Goal: Information Seeking & Learning: Learn about a topic

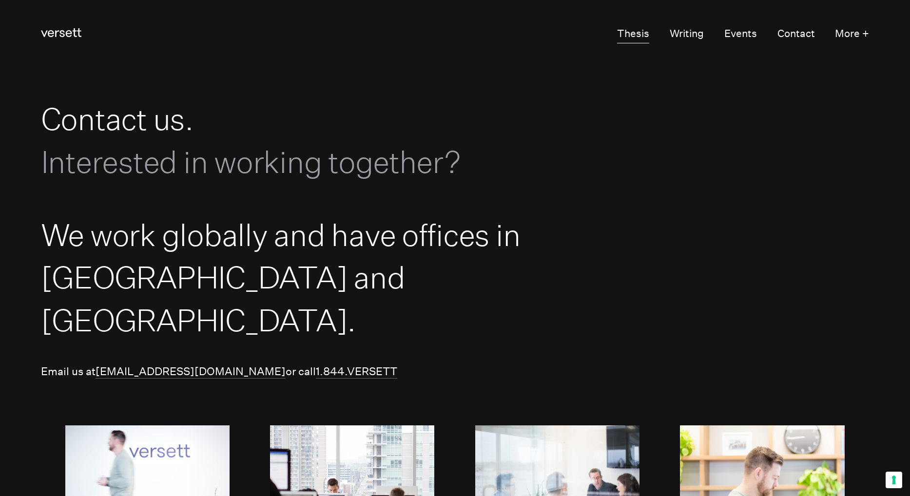
click at [630, 39] on link "Thesis" at bounding box center [633, 33] width 32 height 19
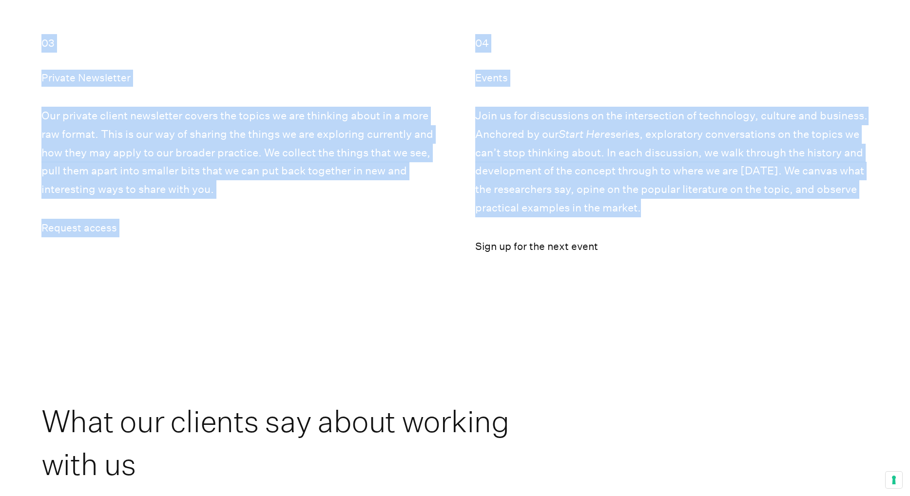
drag, startPoint x: 135, startPoint y: 151, endPoint x: 631, endPoint y: 223, distance: 501.2
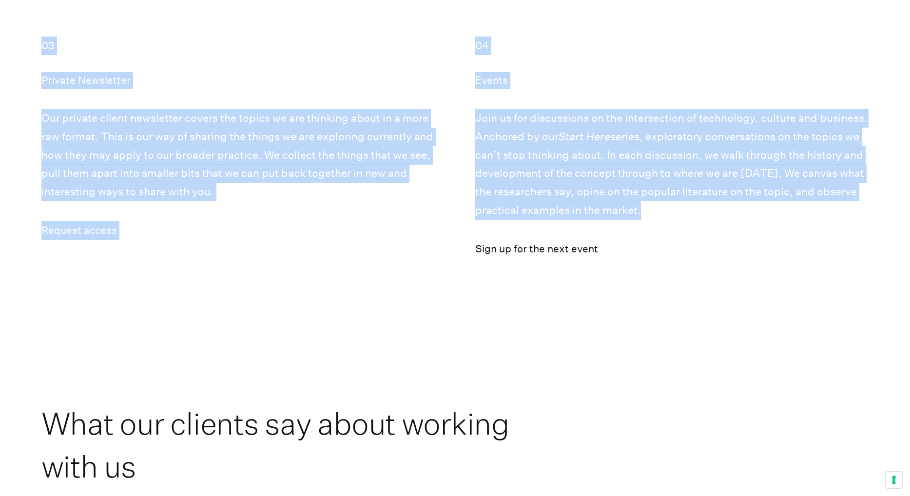
scroll to position [4221, 0]
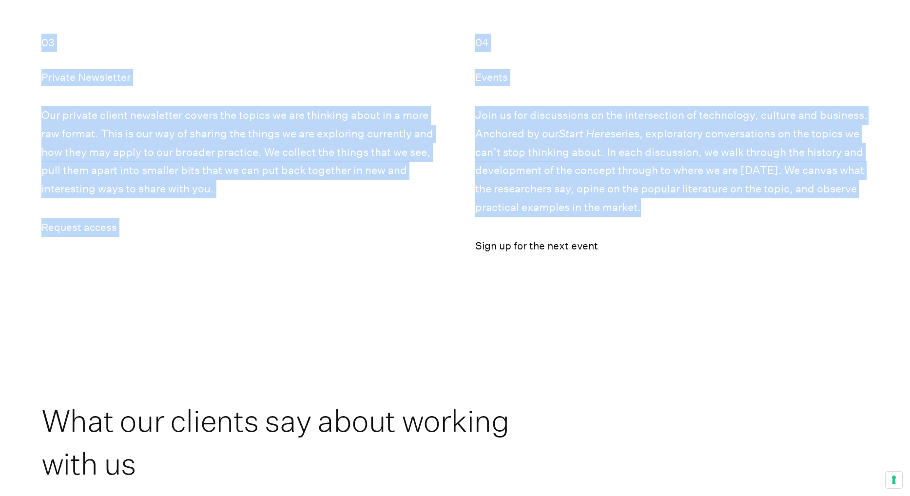
copy main "Lo'ip dolo sitametco adi. Elitseddoe, tempo incidid utlab etdolo ma aliqua, eni…"
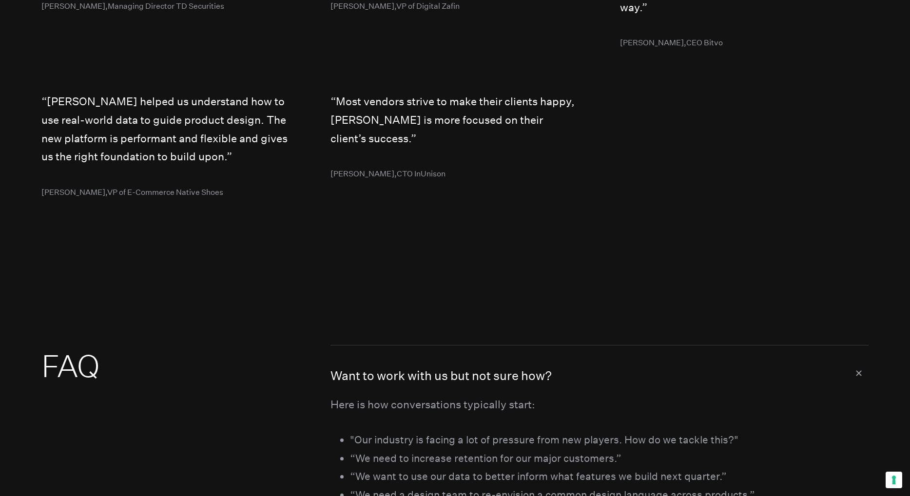
scroll to position [5247, 0]
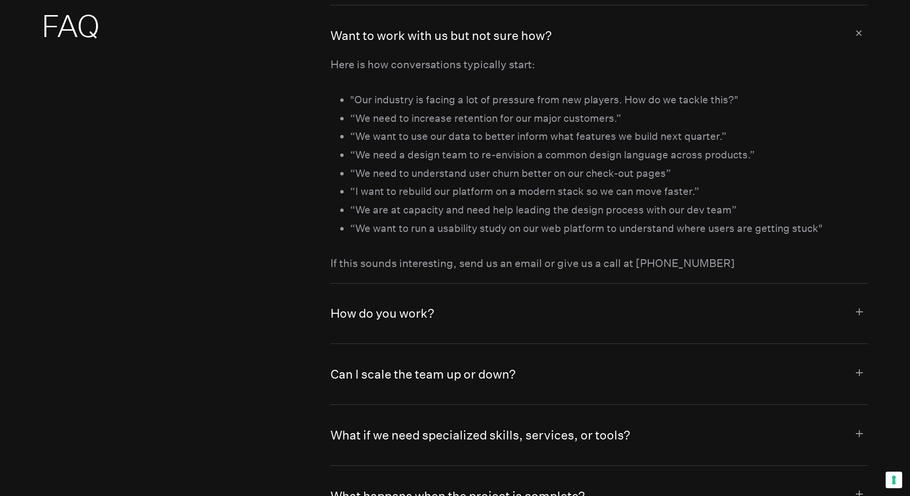
click at [667, 323] on button "How do you work?" at bounding box center [599, 314] width 538 height 60
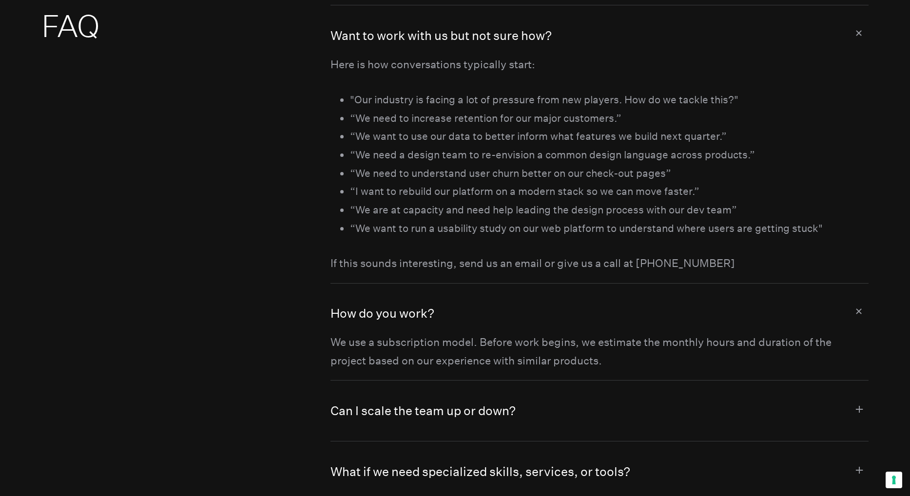
scroll to position [5477, 0]
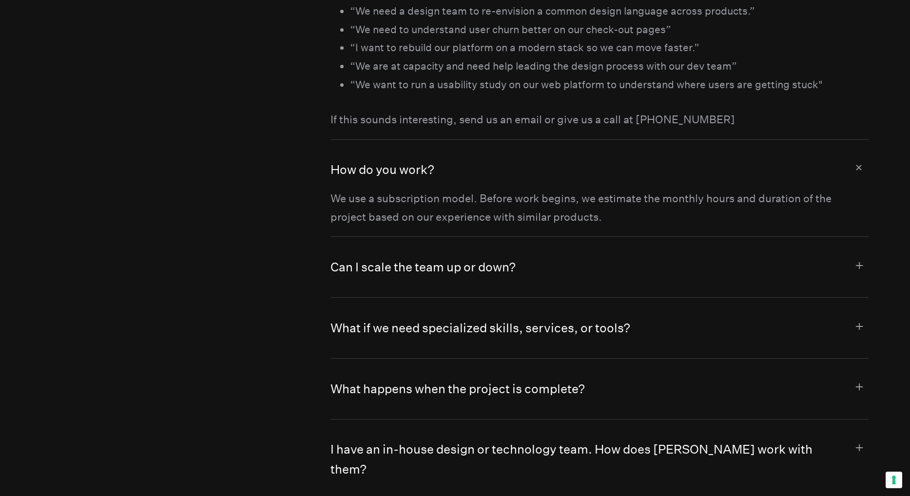
click at [608, 264] on button "Can I scale the team up or down?" at bounding box center [599, 267] width 538 height 60
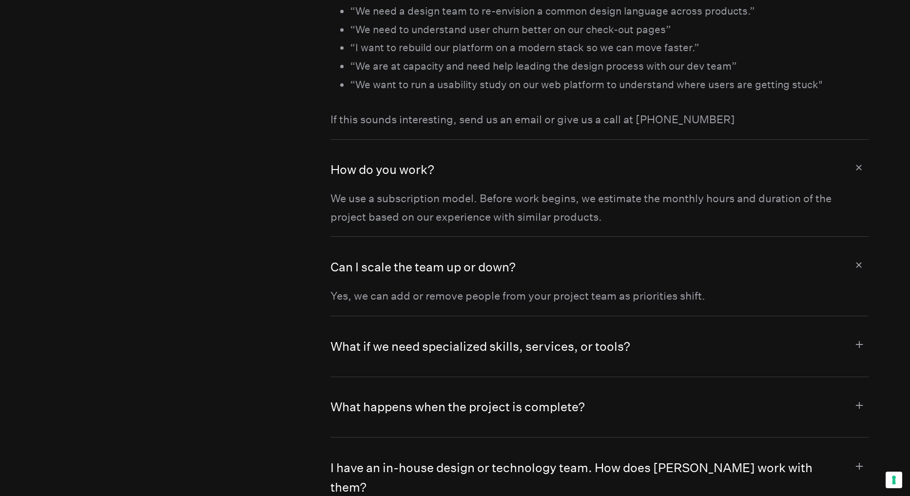
click at [604, 332] on button "What if we need specialized skills, services, or tools?" at bounding box center [599, 346] width 538 height 60
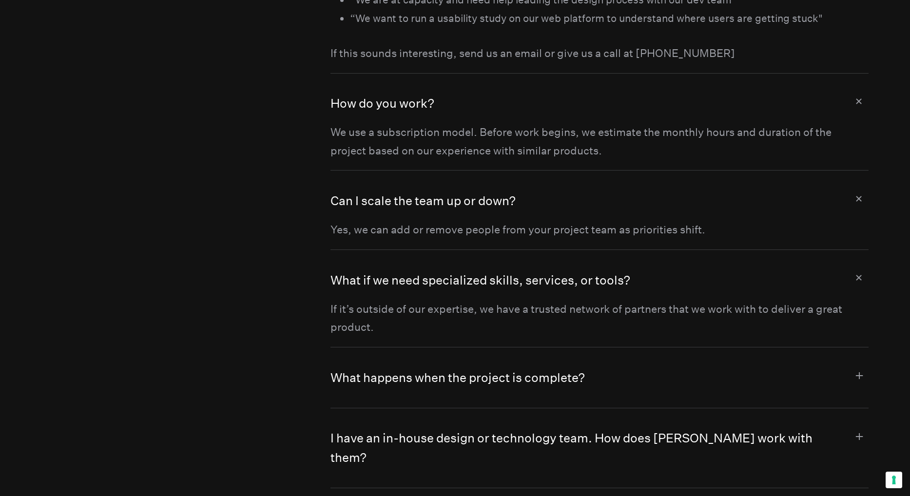
click at [593, 368] on button "What happens when the project is complete?" at bounding box center [599, 377] width 538 height 60
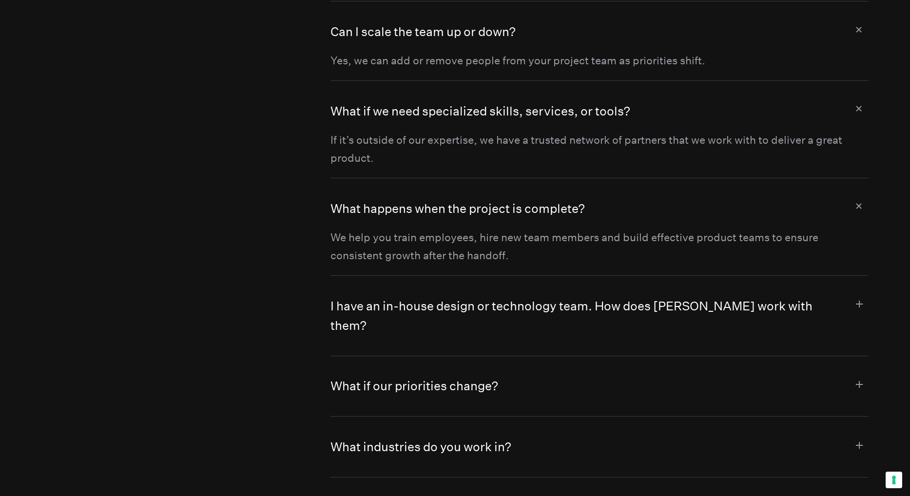
click at [590, 314] on button "I have an in-house design or technology team. How does [PERSON_NAME] work with …" at bounding box center [599, 316] width 538 height 80
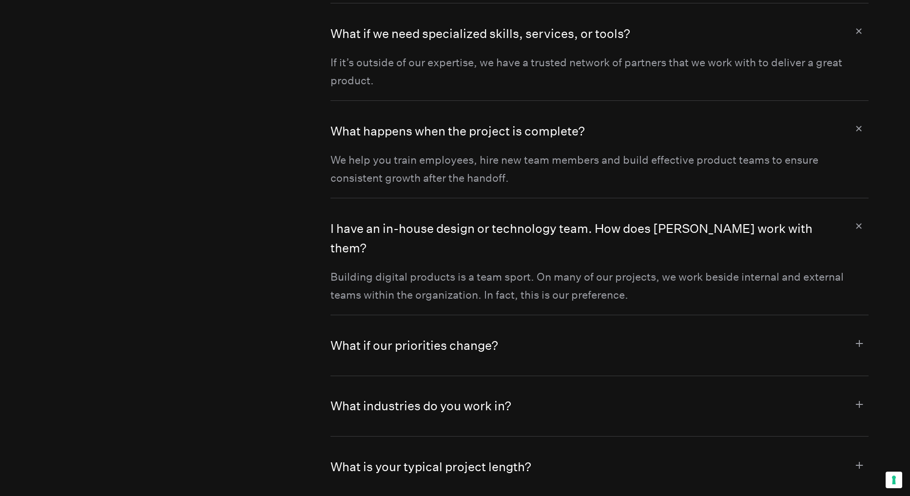
click at [575, 323] on button "What if our priorities change?" at bounding box center [599, 345] width 538 height 60
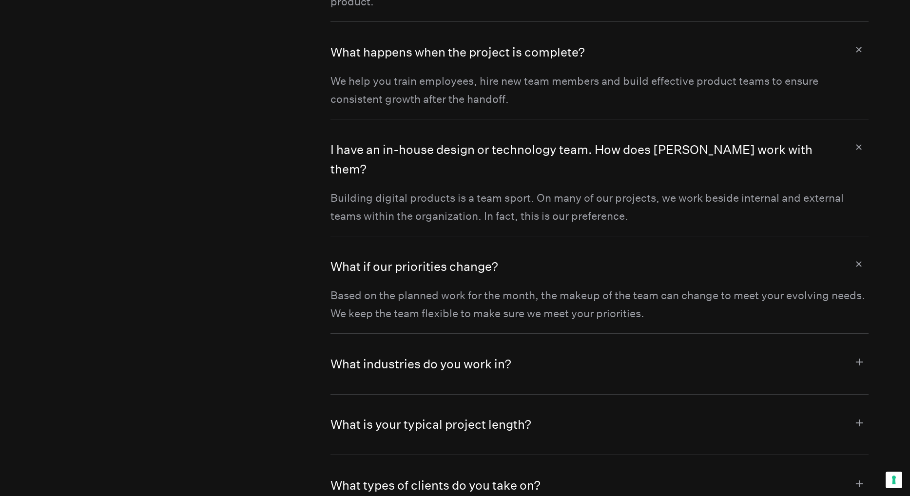
click at [570, 340] on button "What industries do you work in?" at bounding box center [599, 364] width 538 height 60
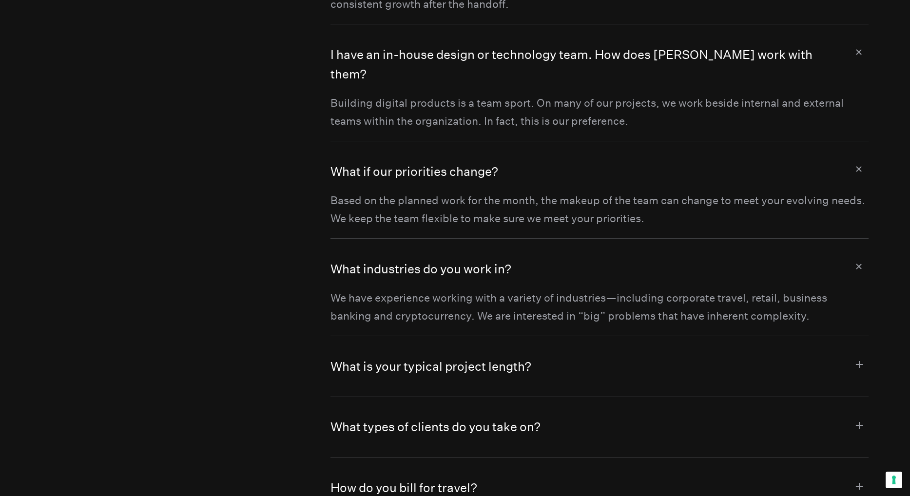
click at [568, 349] on button "What is your typical project length?" at bounding box center [599, 366] width 538 height 60
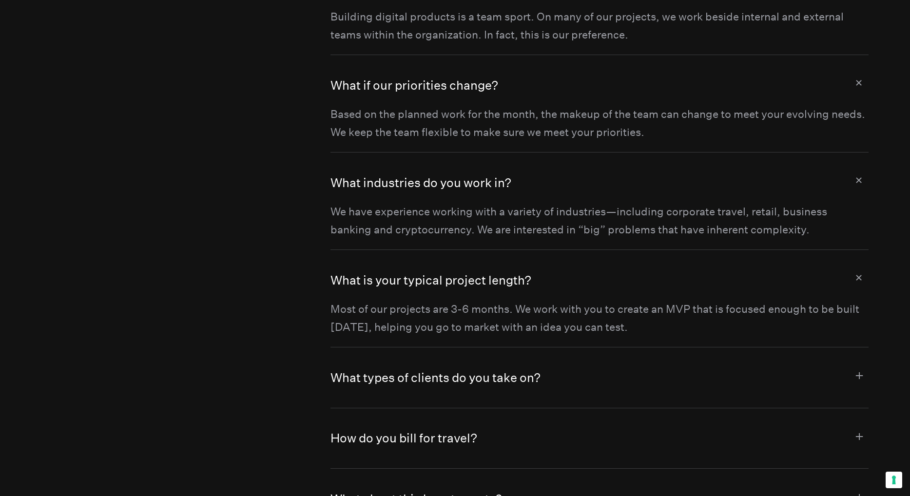
click at [567, 347] on button "What types of clients do you take on?" at bounding box center [599, 377] width 538 height 60
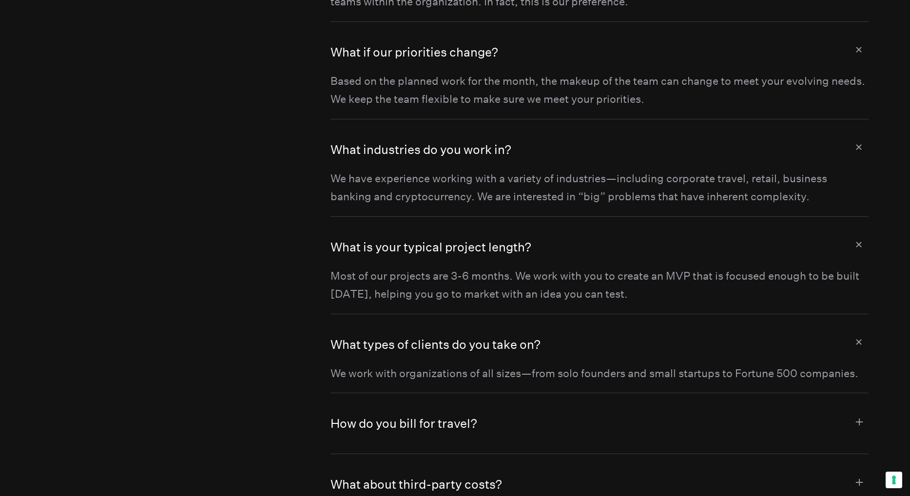
scroll to position [6108, 0]
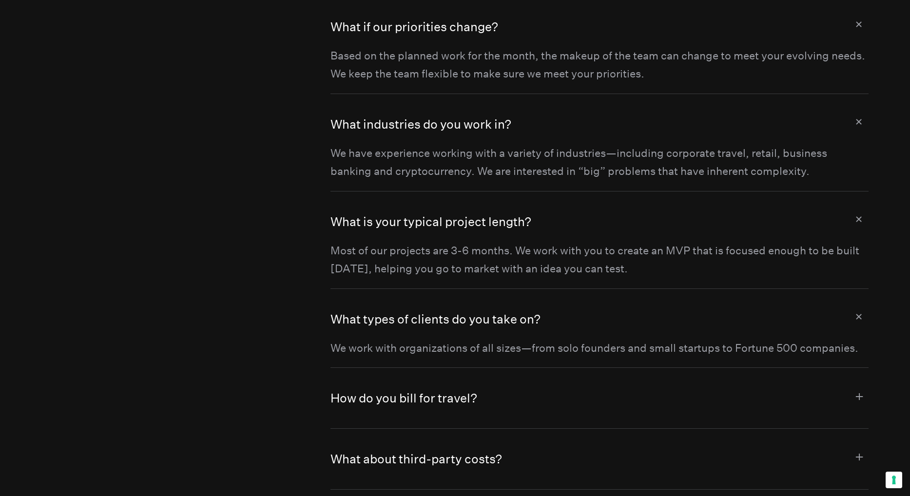
click at [564, 368] on button "How do you bill for travel?" at bounding box center [599, 398] width 538 height 60
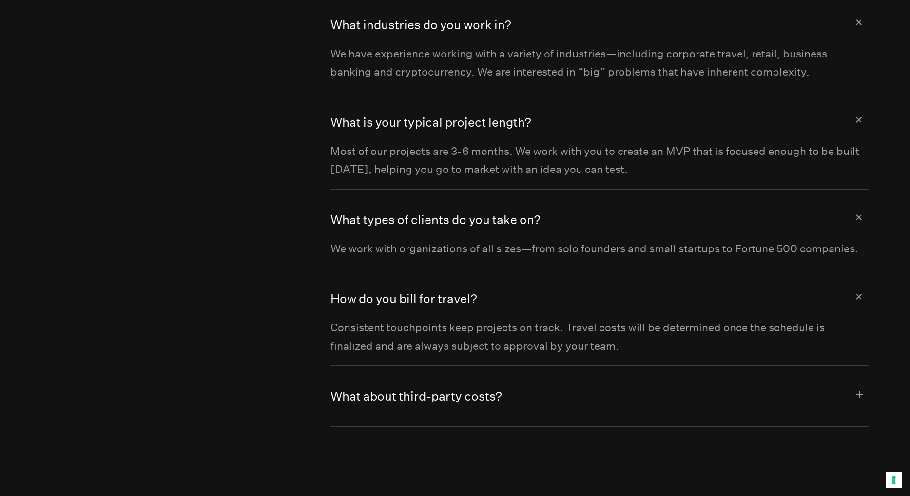
click at [563, 366] on button "What about third-party costs?" at bounding box center [599, 396] width 538 height 60
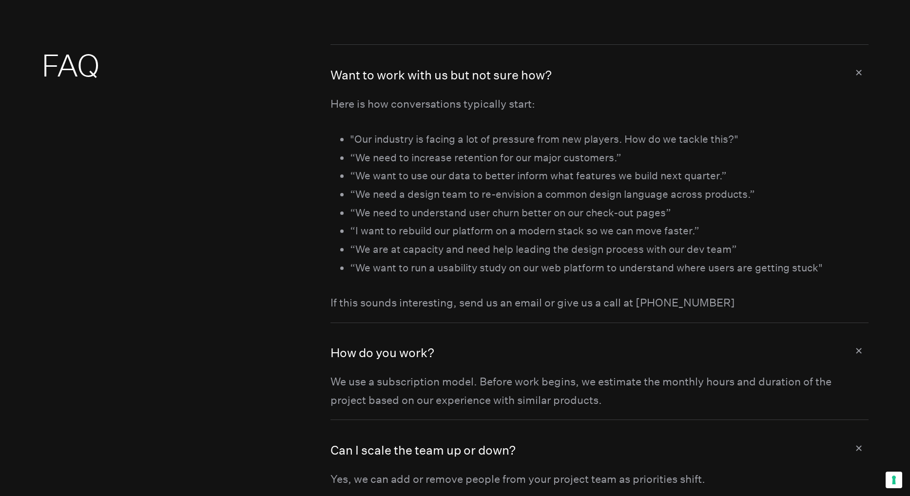
scroll to position [5266, 0]
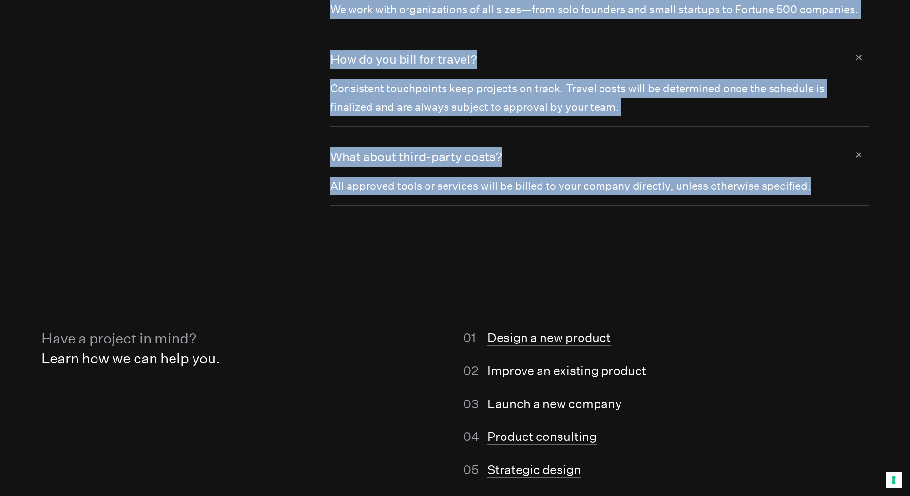
drag, startPoint x: 332, startPoint y: 104, endPoint x: 793, endPoint y: 177, distance: 466.6
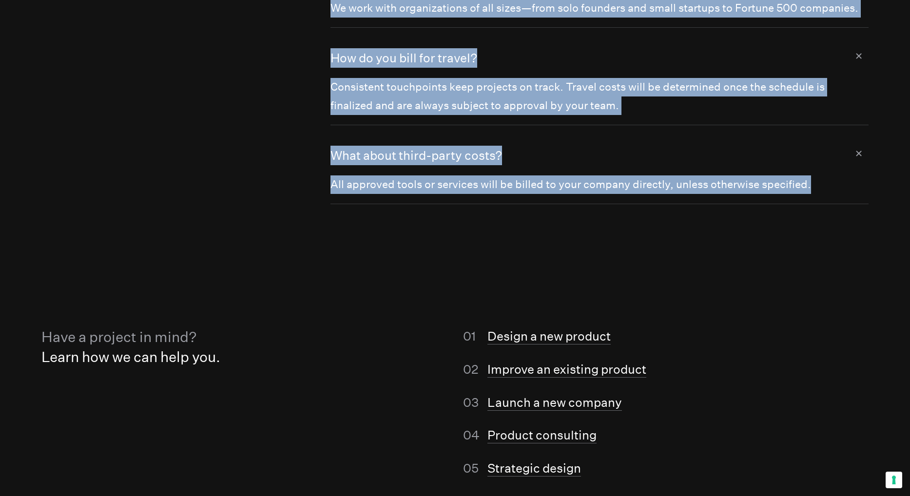
copy dl "Lore ip dolo sita co adi eli sedd eiu? Temp in utl etdoloremagna aliquaeni admi…"
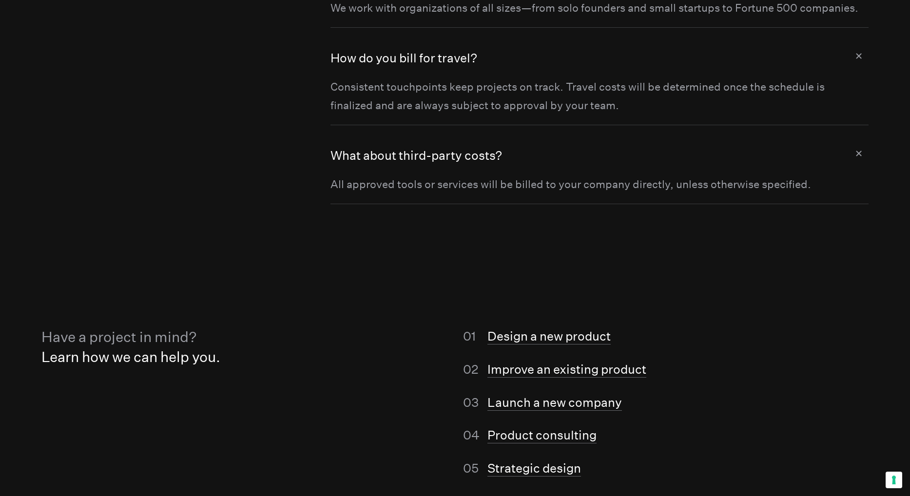
click at [331, 306] on section "Have a project in mind? Learn how we can help you. Design a new product Improve…" at bounding box center [455, 435] width 910 height 460
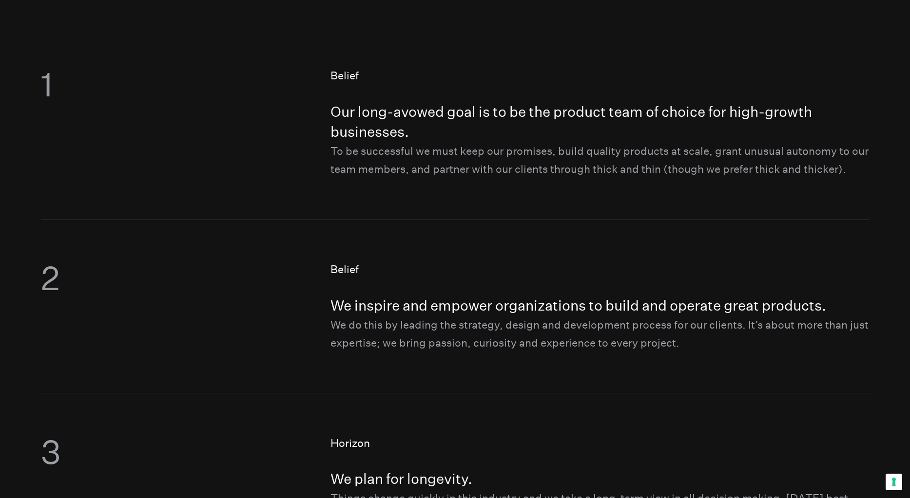
scroll to position [0, 0]
